Goal: Navigation & Orientation: Find specific page/section

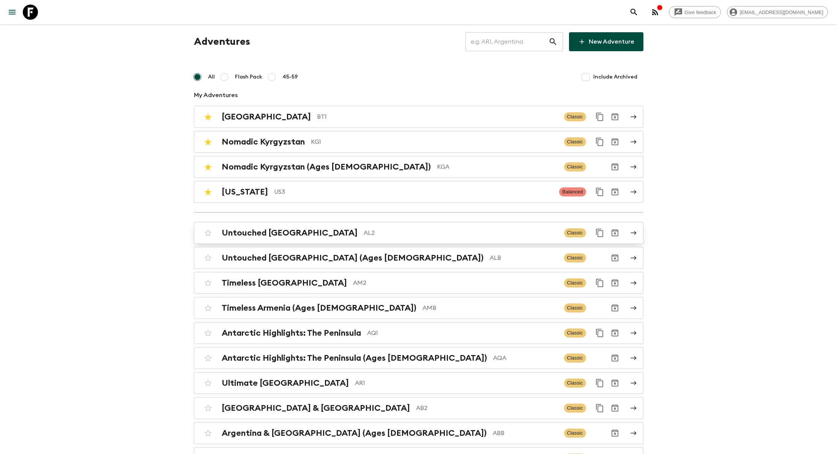
scroll to position [8, 0]
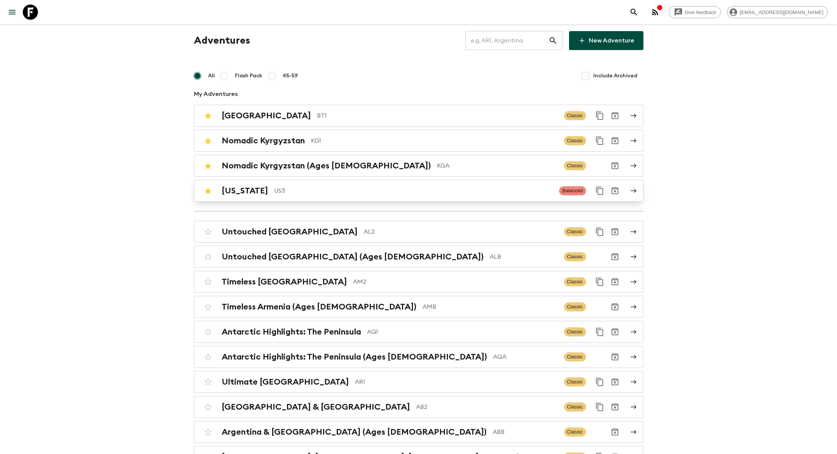
click at [274, 186] on p "US3" at bounding box center [413, 190] width 279 height 9
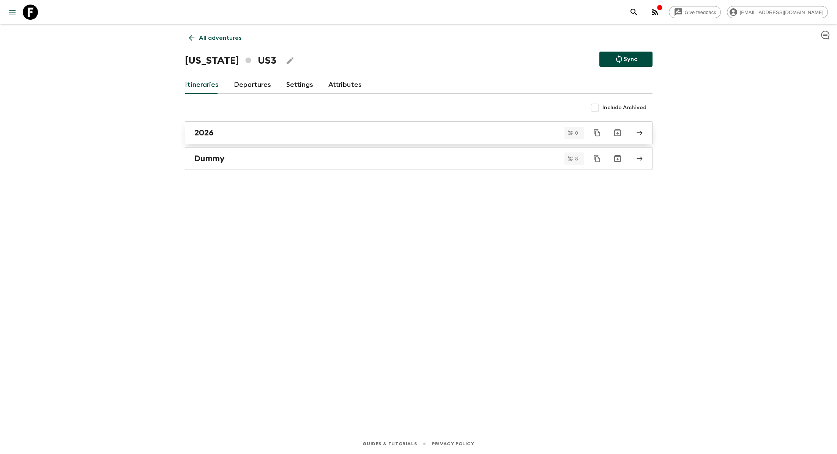
click at [225, 135] on div "2026" at bounding box center [411, 133] width 434 height 10
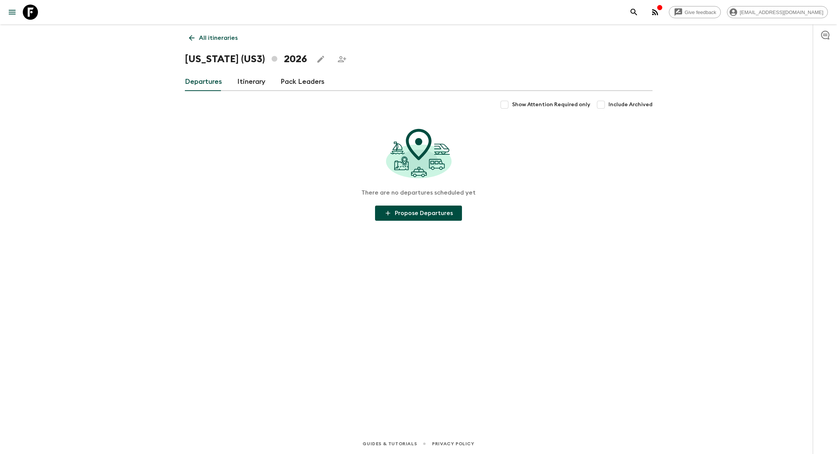
click at [243, 82] on link "Itinerary" at bounding box center [251, 82] width 28 height 18
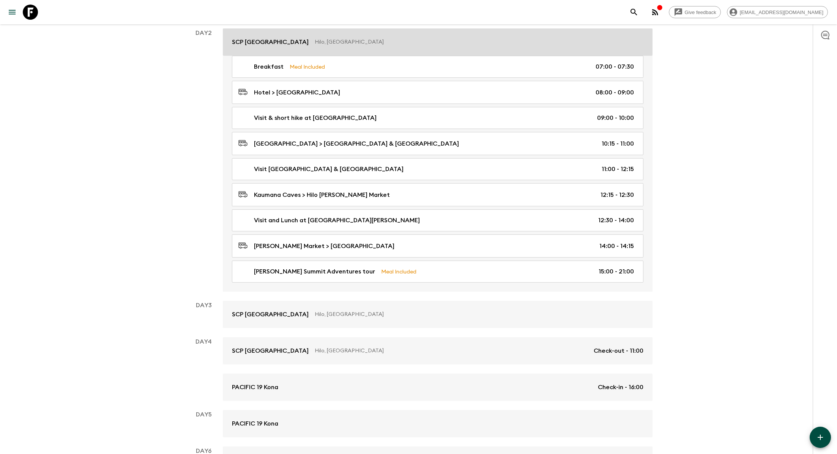
scroll to position [244, 0]
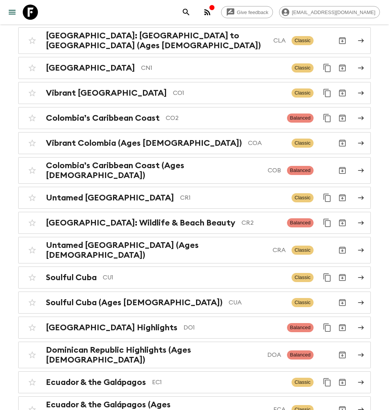
scroll to position [786, 0]
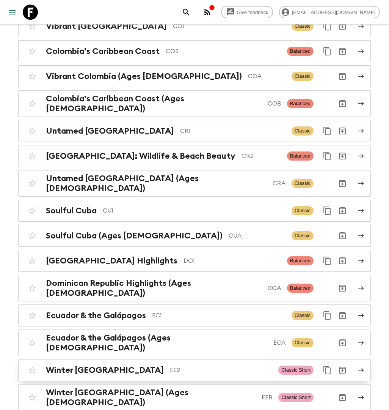
click at [145, 362] on div "Winter Estonia EE2 Classic Short" at bounding box center [180, 369] width 310 height 15
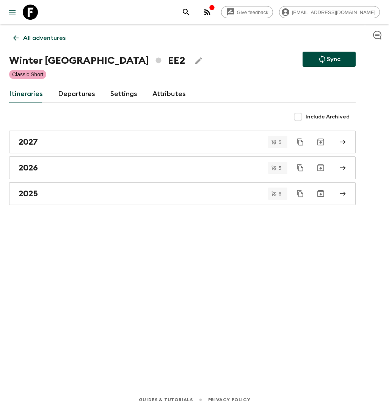
click at [72, 92] on link "Departures" at bounding box center [76, 94] width 37 height 18
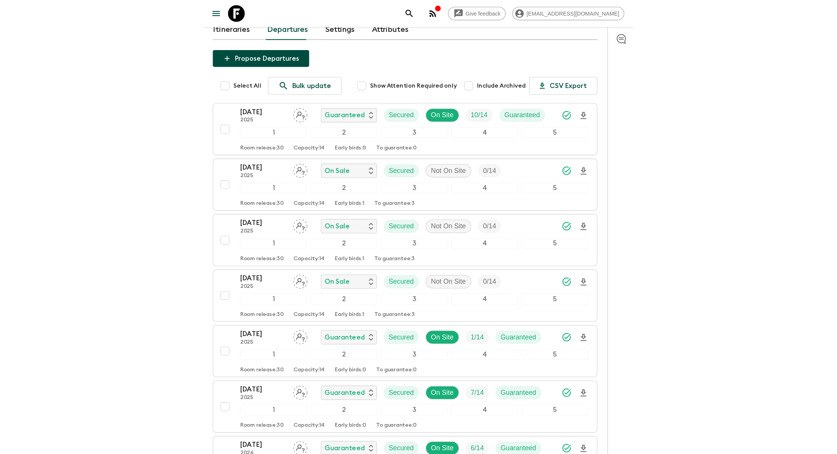
scroll to position [68, 0]
